Goal: Communication & Community: Answer question/provide support

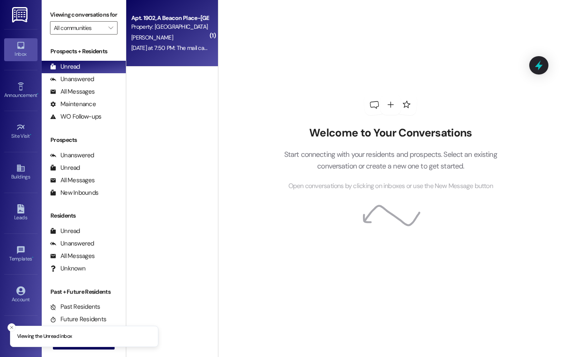
click at [175, 62] on div "Apt. 1902, A [GEOGRAPHIC_DATA]-[GEOGRAPHIC_DATA] Property: [GEOGRAPHIC_DATA] Tu…" at bounding box center [172, 33] width 92 height 67
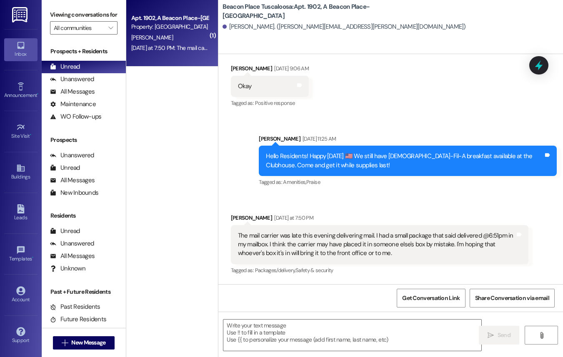
scroll to position [3504, 0]
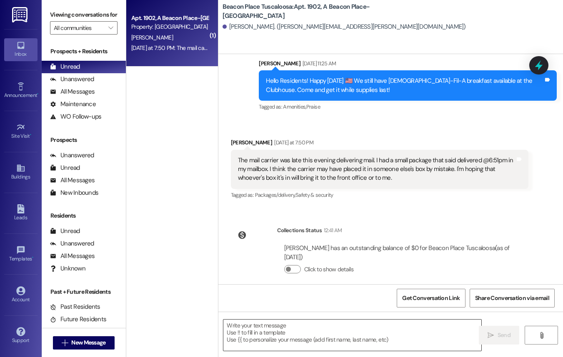
click at [351, 335] on textarea at bounding box center [352, 335] width 258 height 31
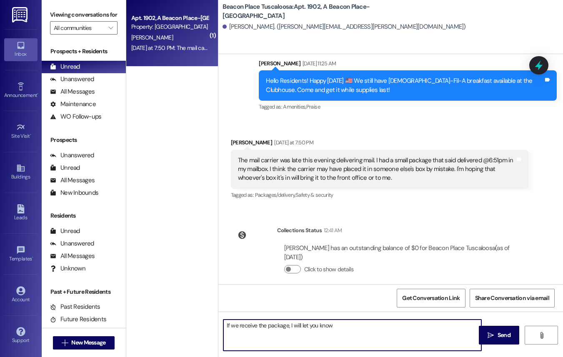
type textarea "If we receive the package, I will let you know!"
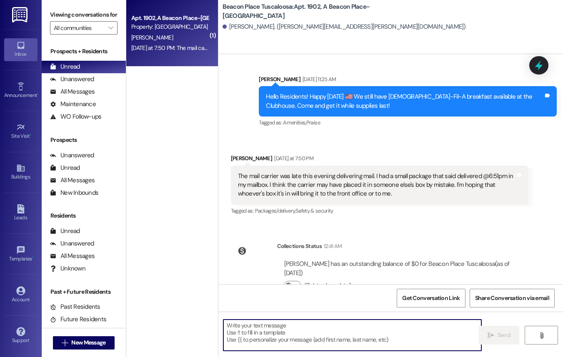
scroll to position [3562, 0]
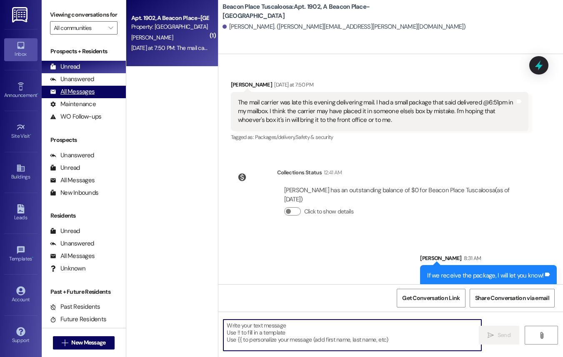
click at [87, 96] on div "All Messages" at bounding box center [72, 91] width 45 height 9
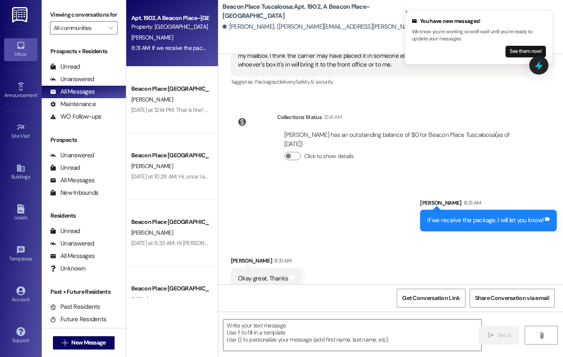
scroll to position [3620, 0]
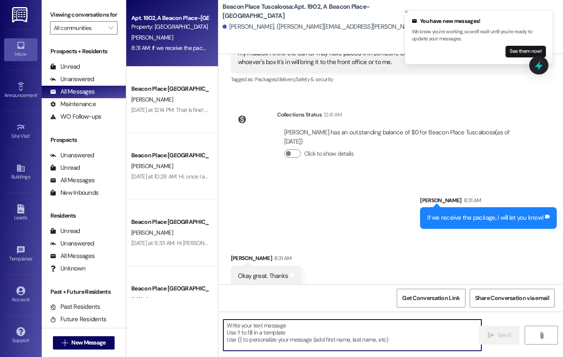
click at [334, 331] on textarea at bounding box center [352, 335] width 258 height 31
click at [406, 11] on icon "Close toast" at bounding box center [406, 11] width 5 height 5
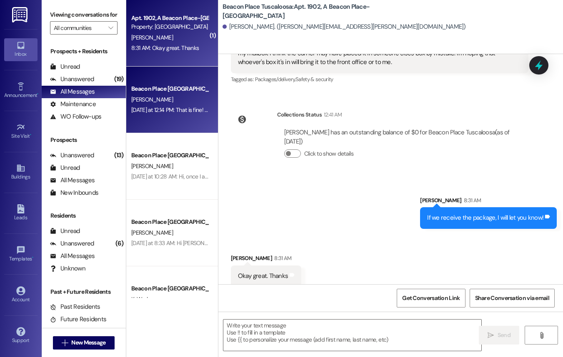
click at [182, 114] on div "[DATE] at 12:14 PM: That is fine! Let me know whenever you know a time you can …" at bounding box center [169, 110] width 79 height 10
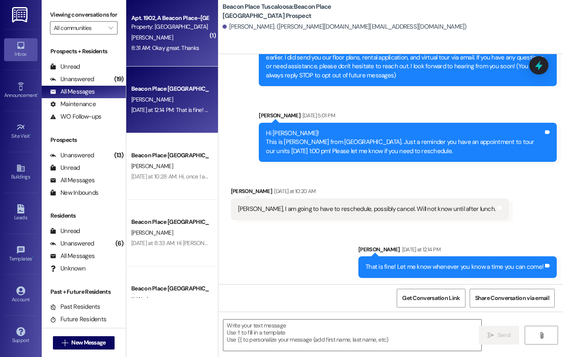
click at [175, 23] on div "Property: [GEOGRAPHIC_DATA] [GEOGRAPHIC_DATA]" at bounding box center [169, 26] width 77 height 9
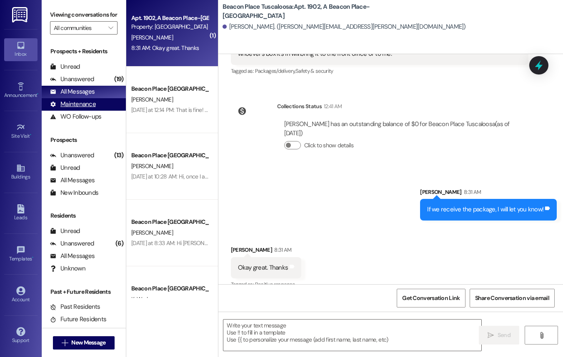
scroll to position [3632, 0]
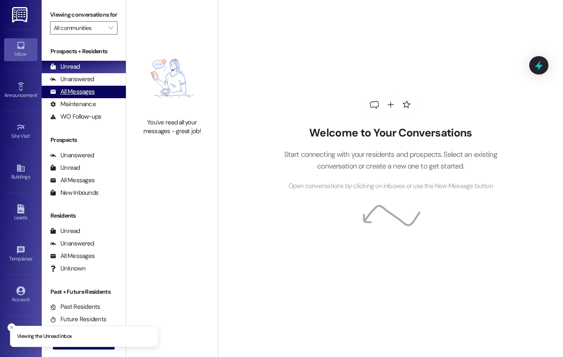
click at [105, 96] on div "All Messages (undefined)" at bounding box center [84, 92] width 84 height 12
